Goal: Task Accomplishment & Management: Manage account settings

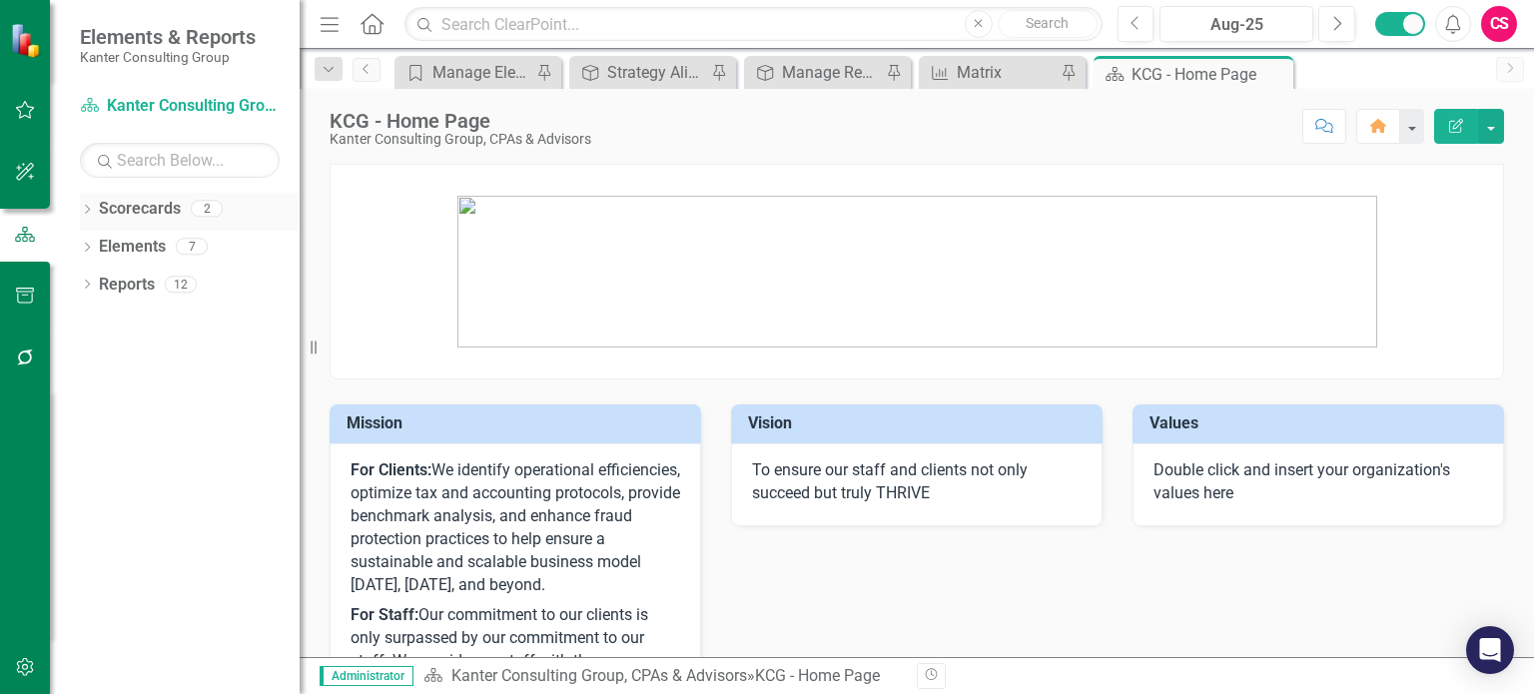
click at [84, 210] on icon "Dropdown" at bounding box center [87, 211] width 14 height 11
click at [132, 252] on link "Kanter Consulting Group, CPAs & Advisors" at bounding box center [205, 247] width 190 height 23
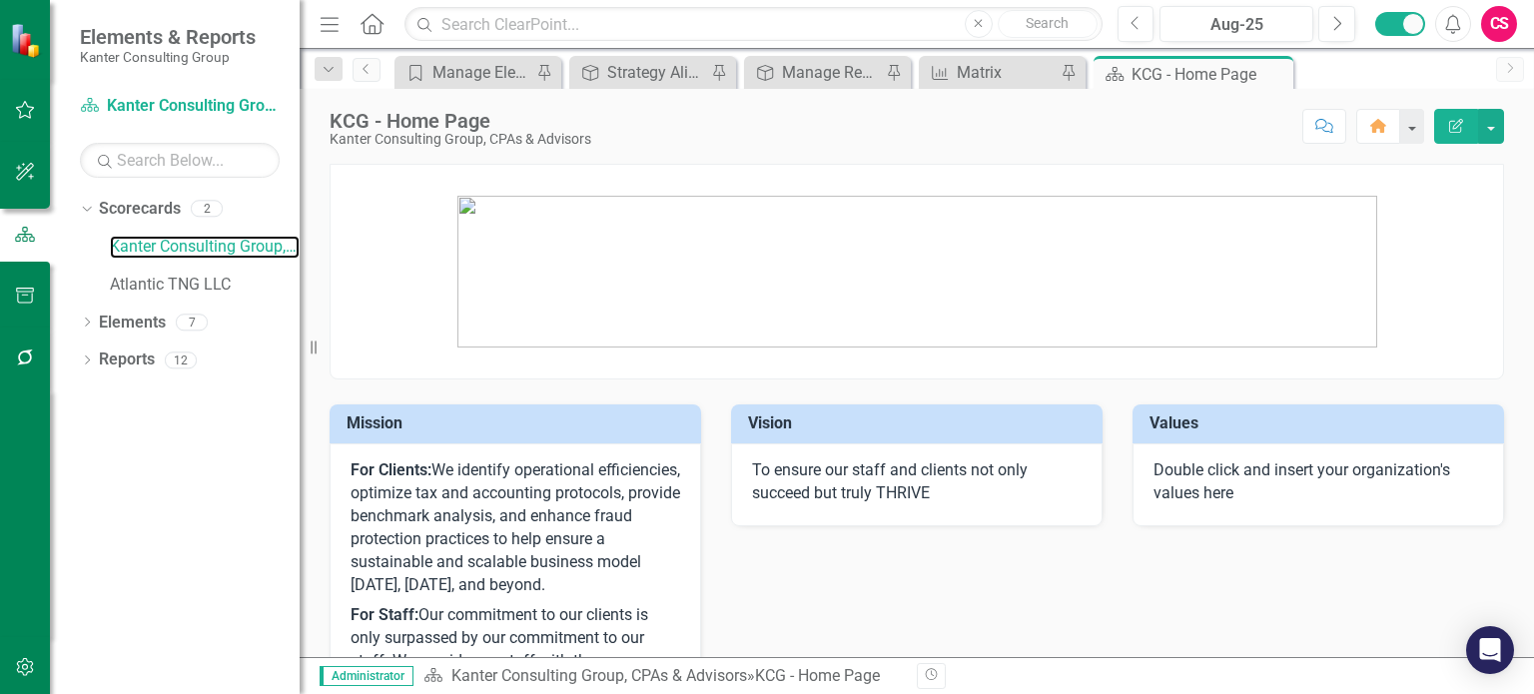
scroll to position [437, 0]
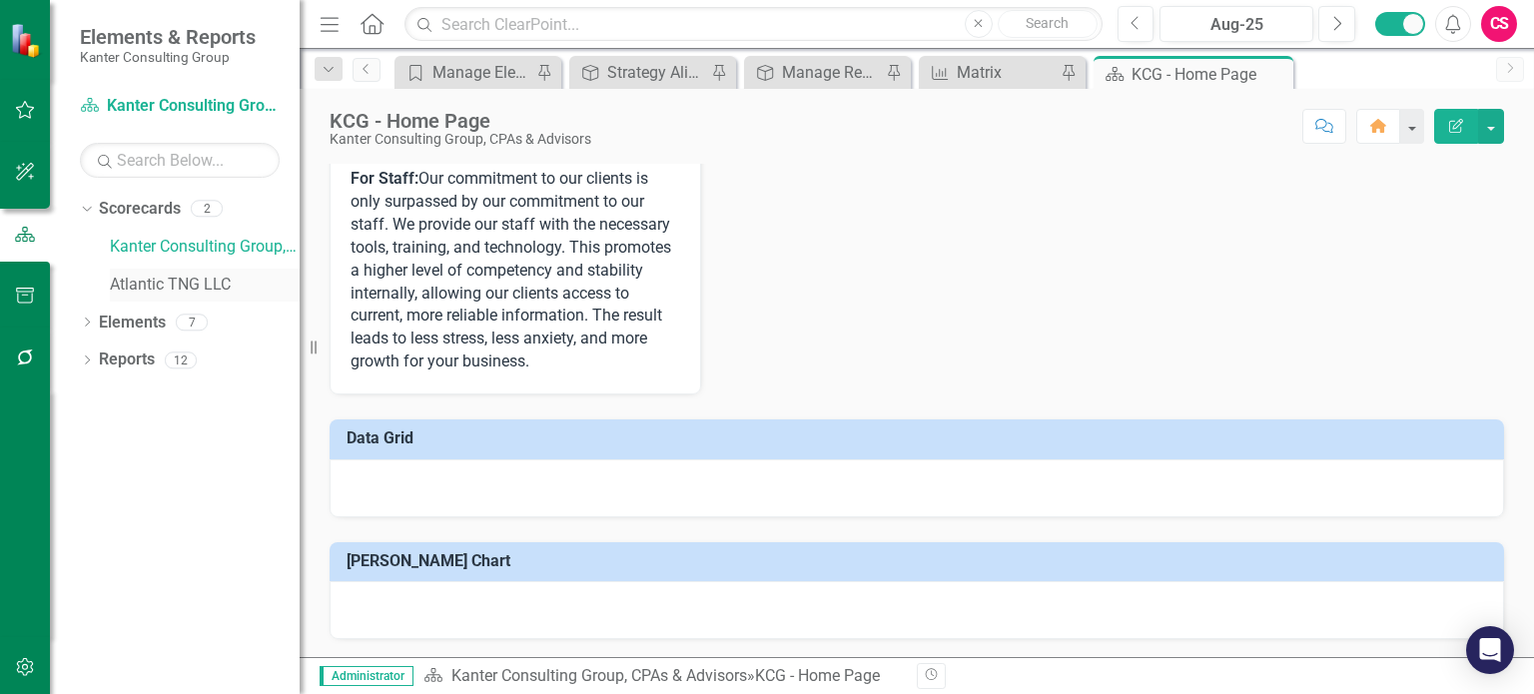
click at [206, 287] on link "Atlantic TNG LLC" at bounding box center [205, 285] width 190 height 23
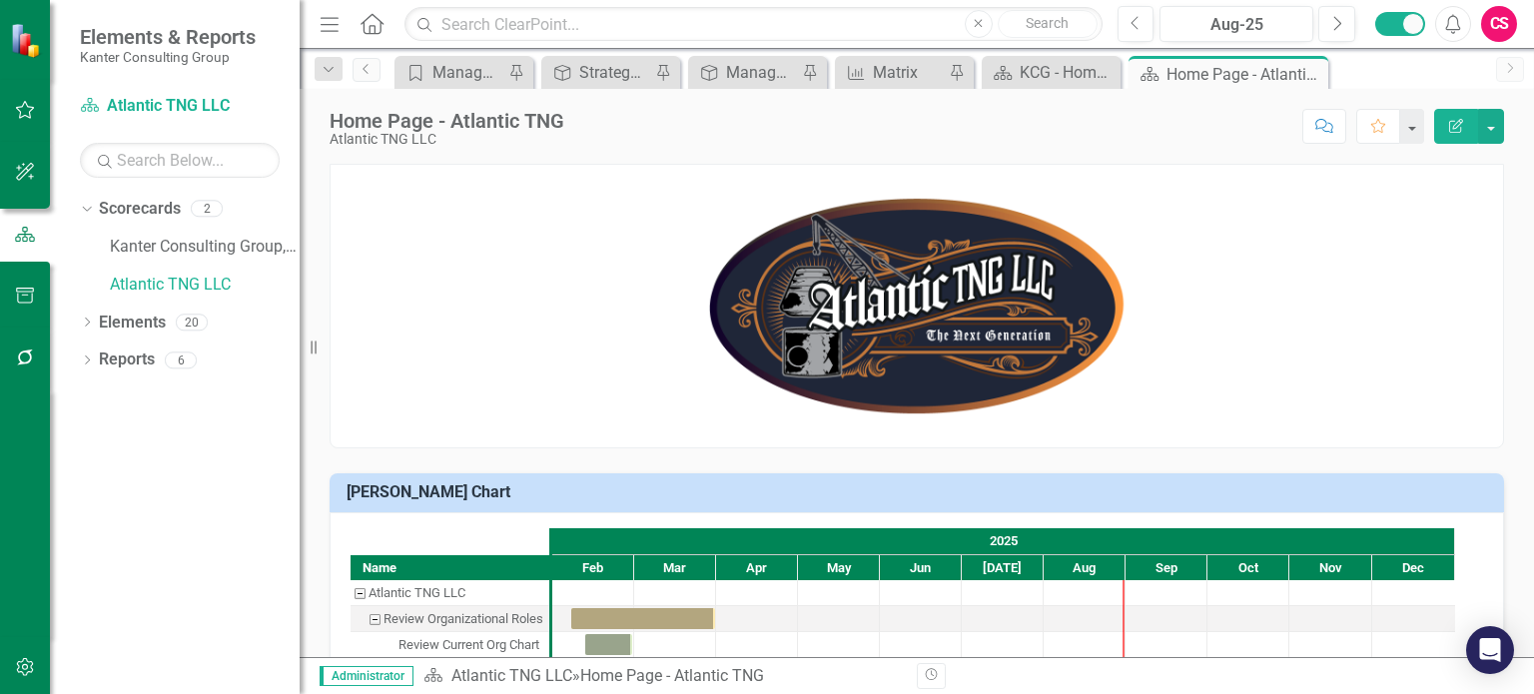
click at [1498, 29] on div "CS" at bounding box center [1499, 24] width 36 height 36
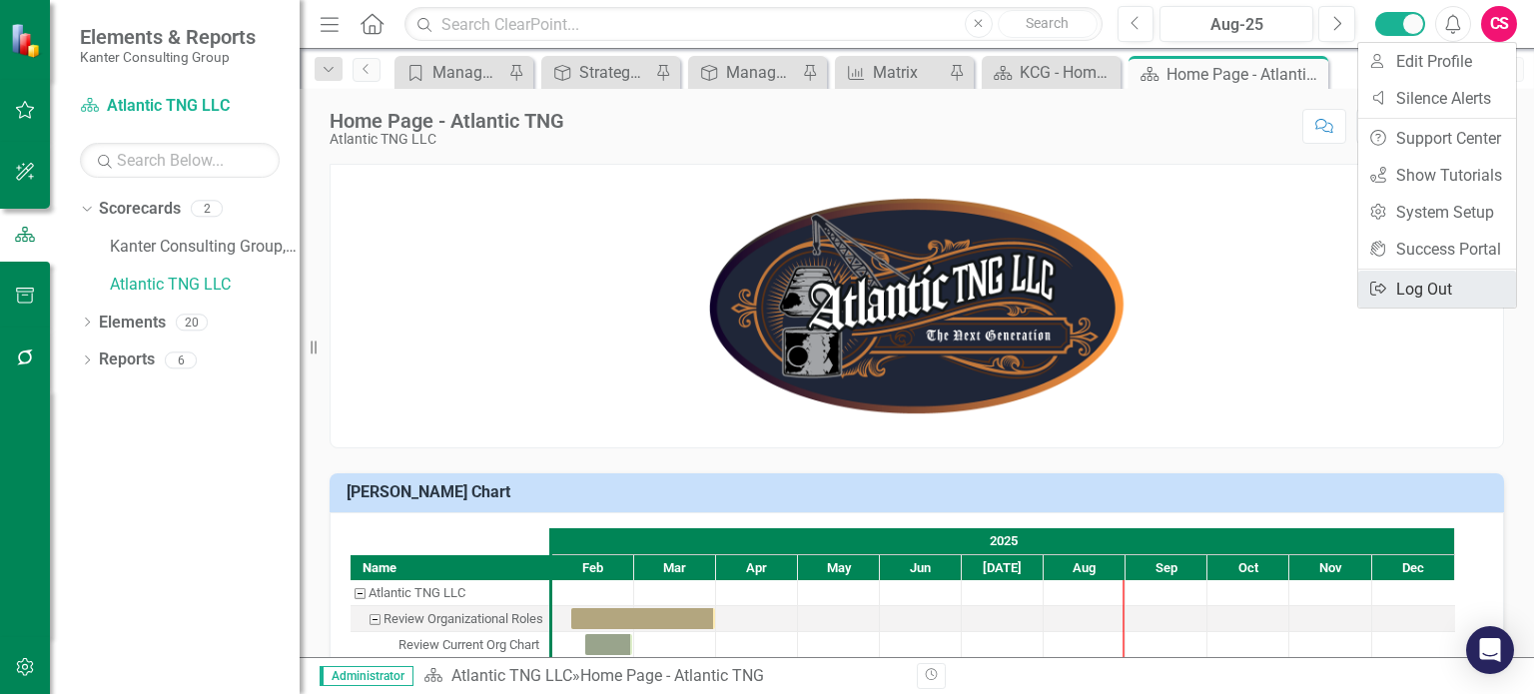
click at [1446, 299] on link "Logout Log Out" at bounding box center [1438, 289] width 158 height 37
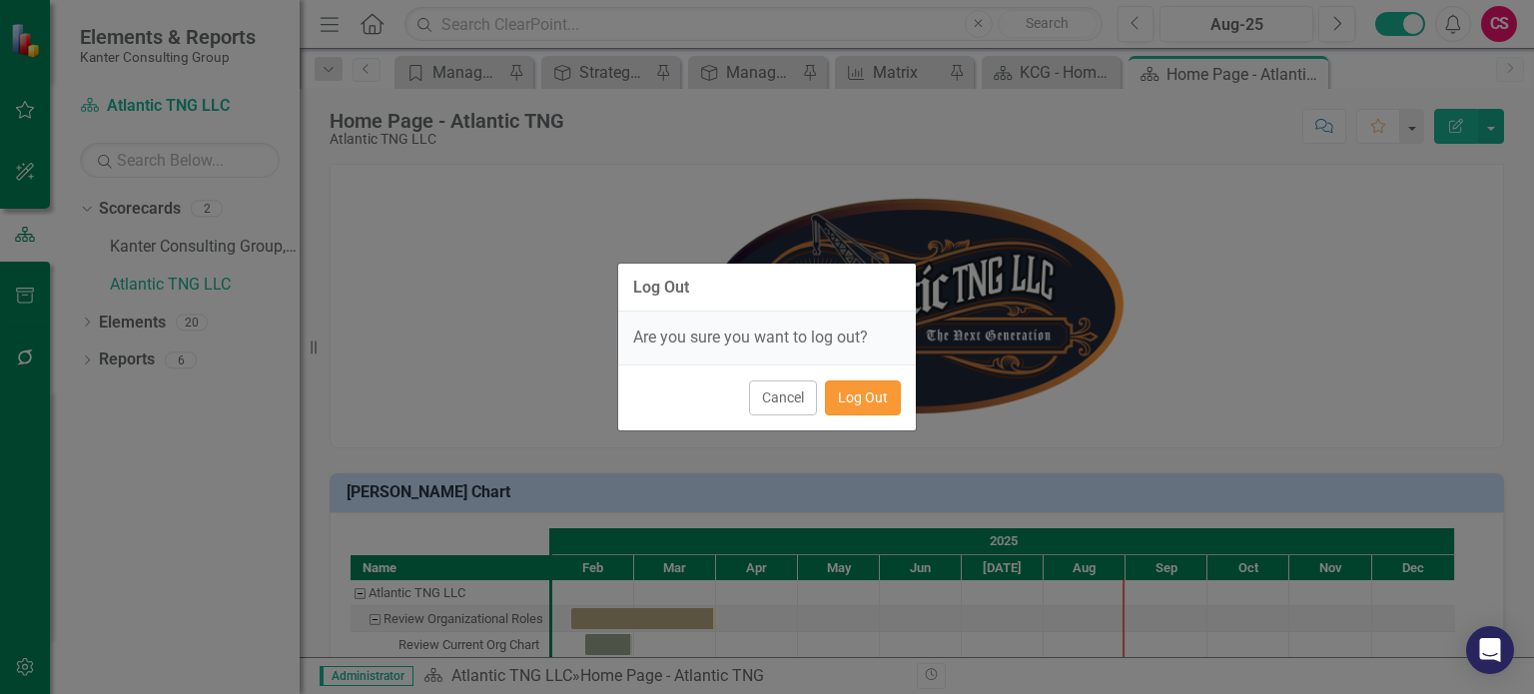
click at [863, 396] on button "Log Out" at bounding box center [863, 398] width 76 height 35
